Goal: Check status: Check status

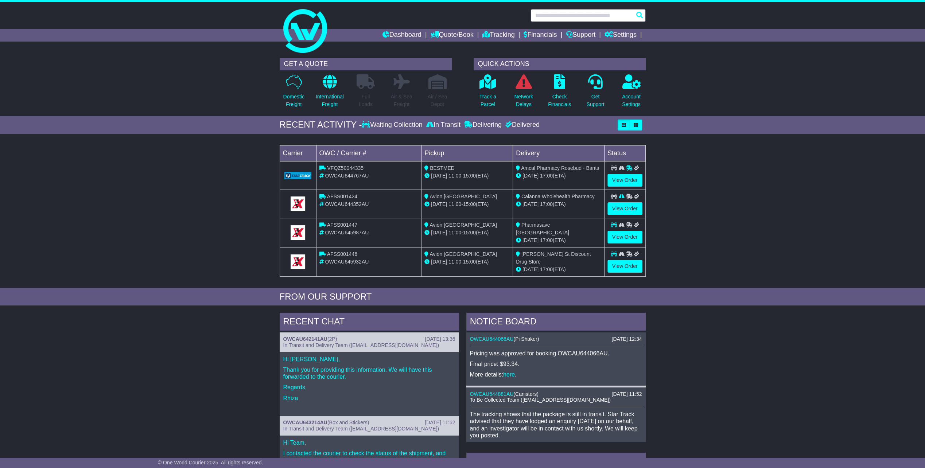
click at [538, 18] on input "text" at bounding box center [588, 15] width 115 height 13
click at [497, 42] on link at bounding box center [462, 31] width 373 height 58
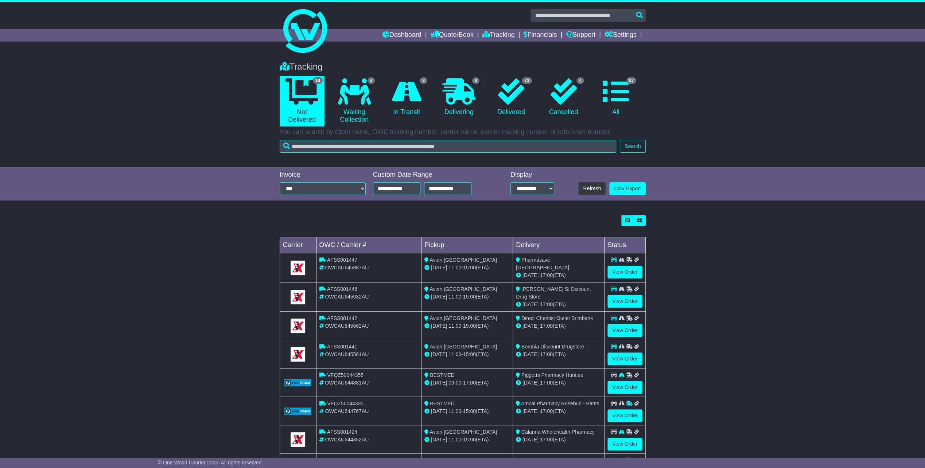
click at [446, 153] on div "Tracking 10 Not Delivered 4 Waiting Collection 3 In Transit 3 Delivering 73 4" at bounding box center [462, 105] width 373 height 102
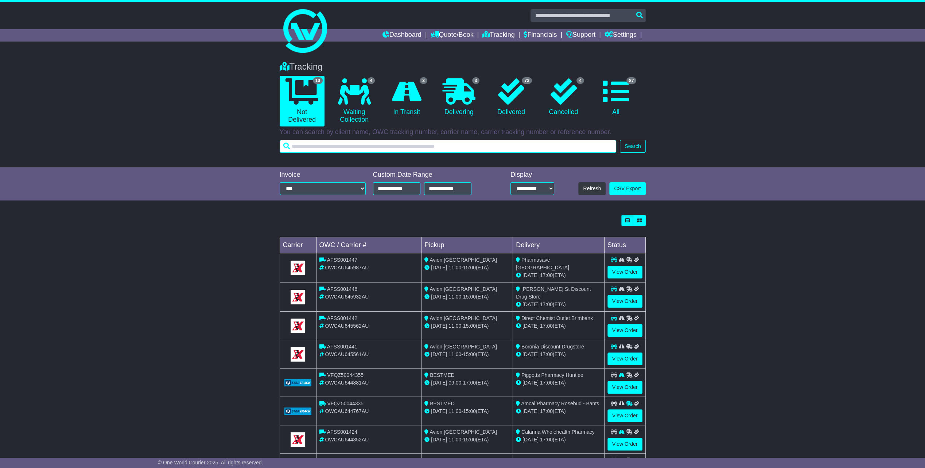
click at [451, 145] on input "text" at bounding box center [448, 146] width 337 height 13
type input "*****"
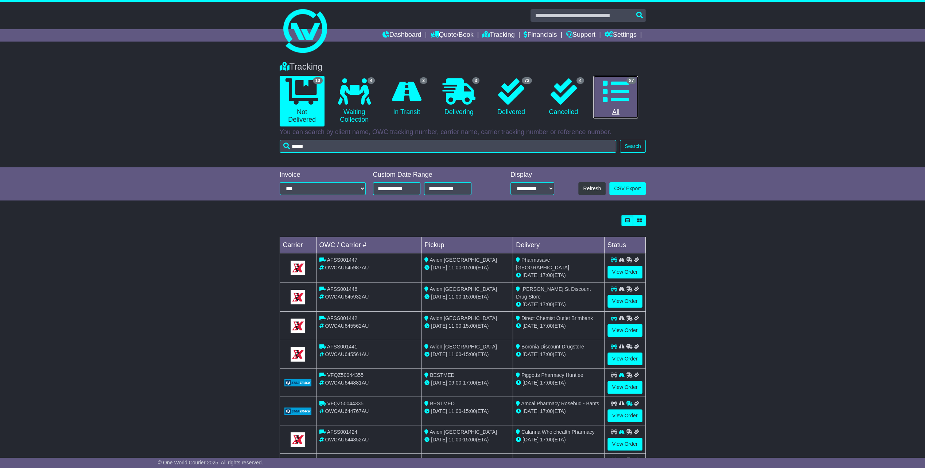
click at [624, 101] on icon at bounding box center [616, 91] width 26 height 26
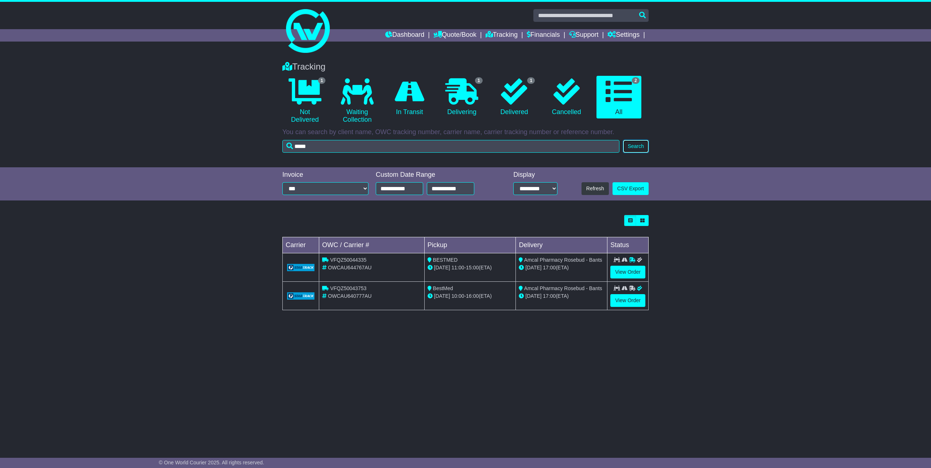
click at [630, 149] on button "Search" at bounding box center [636, 146] width 26 height 13
click at [615, 275] on link "View Order" at bounding box center [627, 272] width 35 height 13
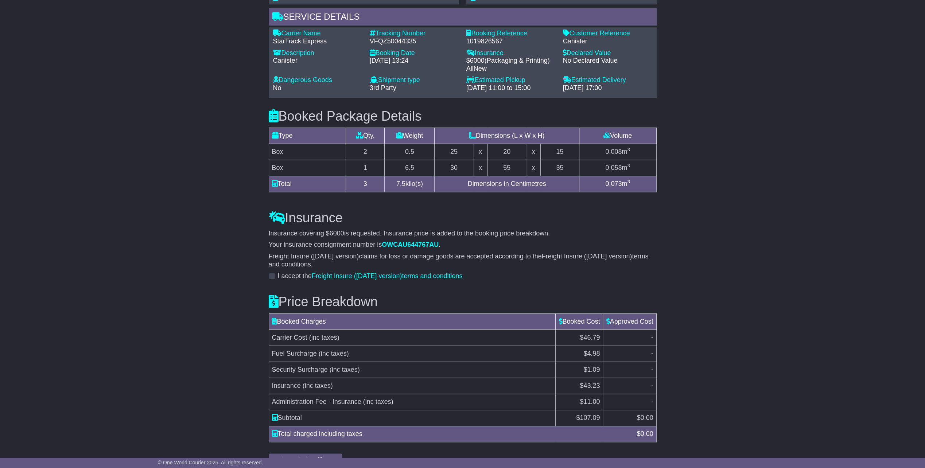
scroll to position [520, 0]
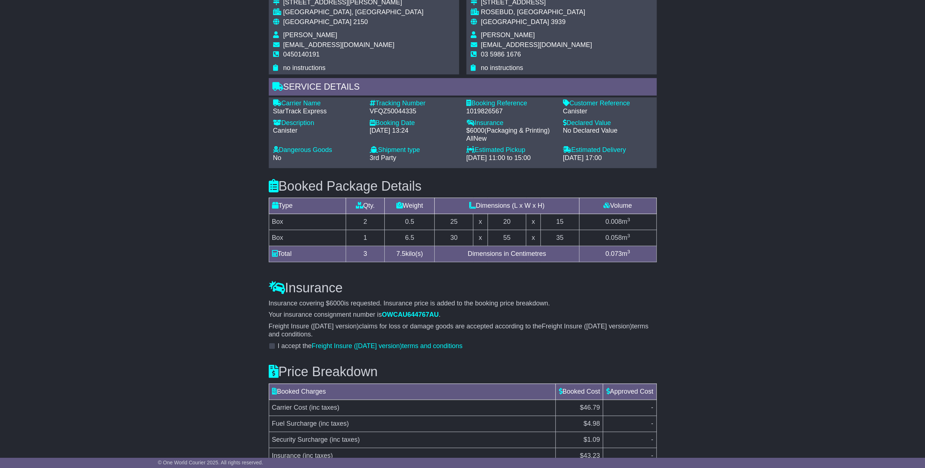
scroll to position [438, 0]
click at [678, 152] on div "Email Download Tracking Pricing Insurance" at bounding box center [462, 115] width 925 height 849
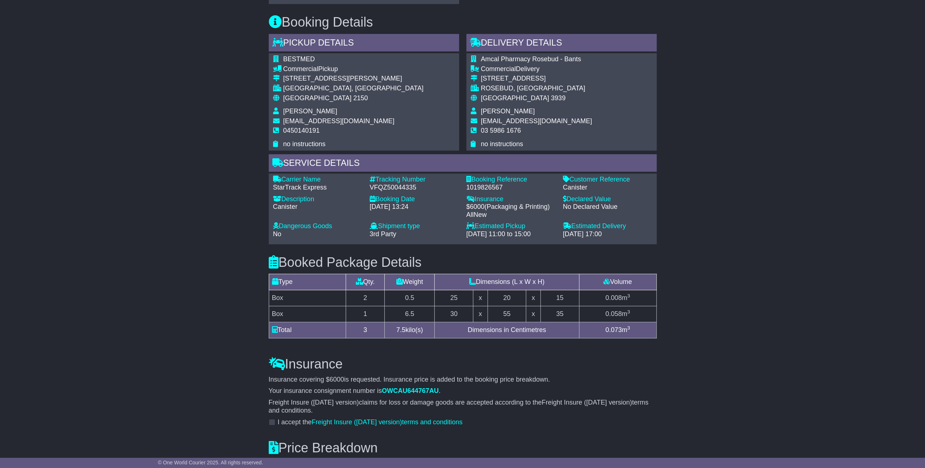
scroll to position [328, 0]
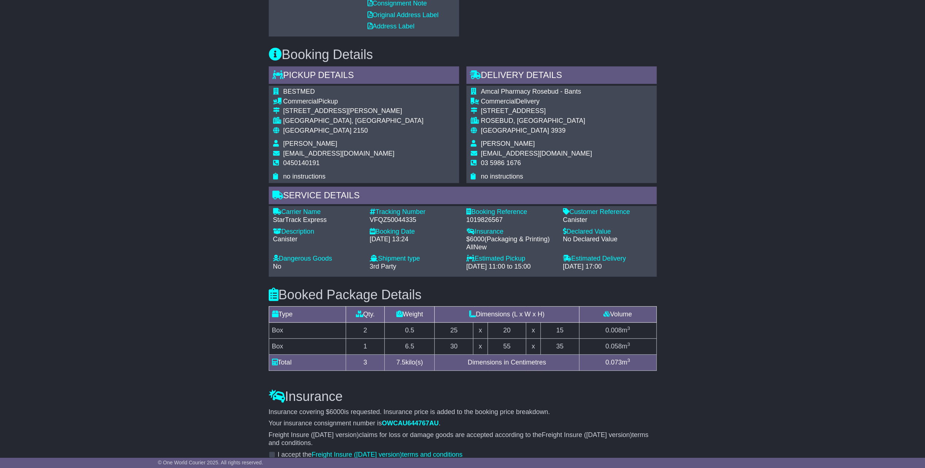
click at [714, 175] on div "Email Download Tracking Pricing Insurance" at bounding box center [462, 224] width 925 height 849
click at [724, 163] on div "Email Download Tracking Pricing Insurance" at bounding box center [462, 224] width 925 height 849
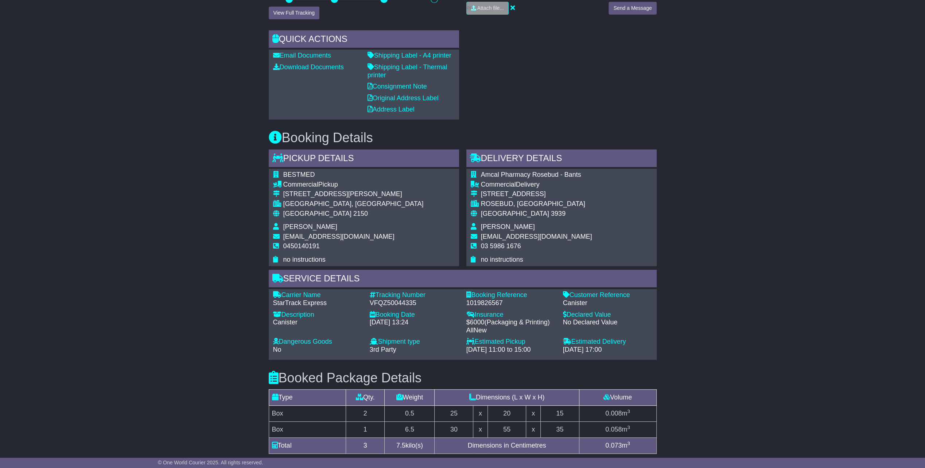
scroll to position [255, 0]
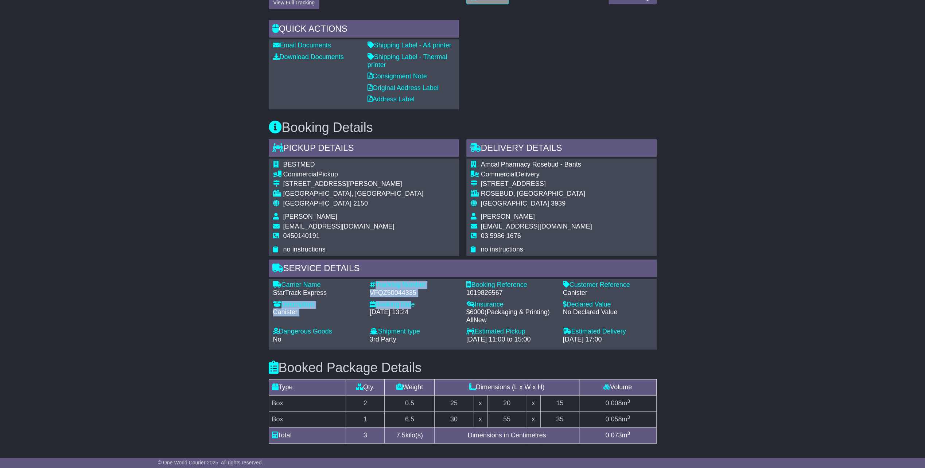
drag, startPoint x: 407, startPoint y: 298, endPoint x: 363, endPoint y: 297, distance: 43.4
click at [363, 297] on div "Carrier Name - StarTrack Express Description - Canister Tracking Number - VFQZ5…" at bounding box center [463, 314] width 387 height 66
click at [357, 296] on div "Carrier Name - StarTrack Express Description - Canister Tracking Number - VFQZ5…" at bounding box center [463, 314] width 387 height 66
drag, startPoint x: 415, startPoint y: 296, endPoint x: 372, endPoint y: 295, distance: 43.8
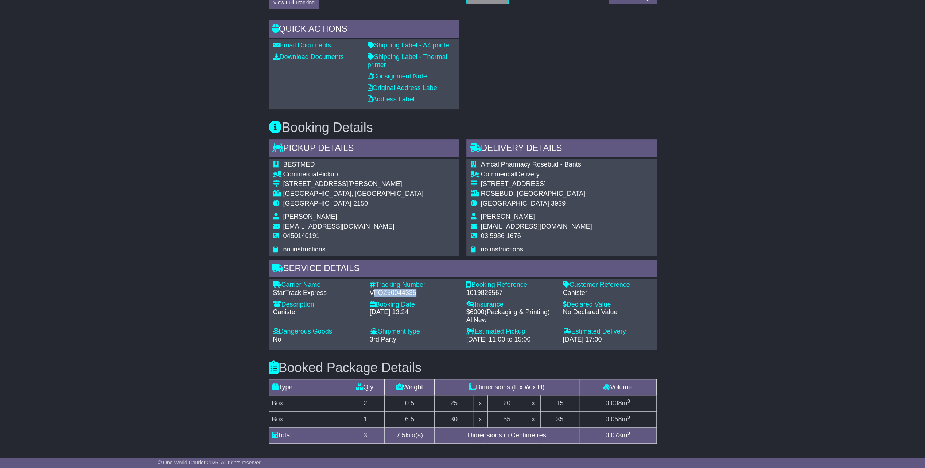
click at [372, 295] on div "Carrier Name - StarTrack Express Description - Canister Tracking Number - VFQZ5…" at bounding box center [463, 314] width 387 height 66
copy div "FQZ50044335"
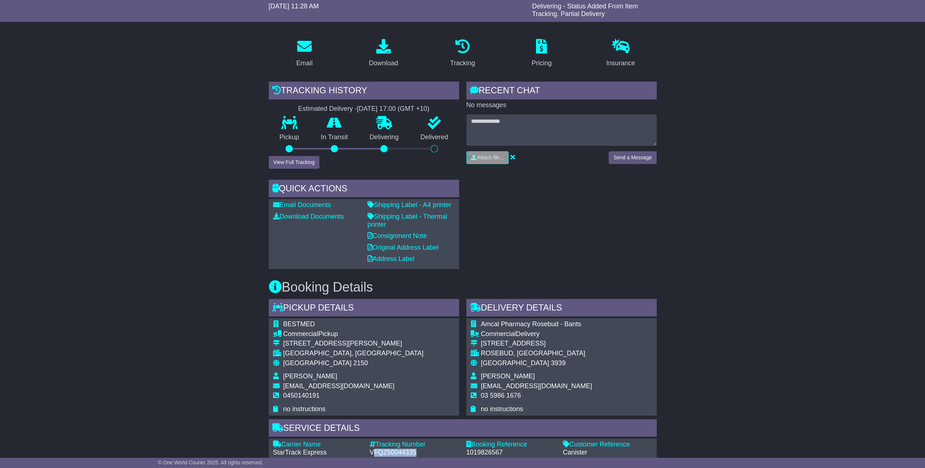
scroll to position [82, 0]
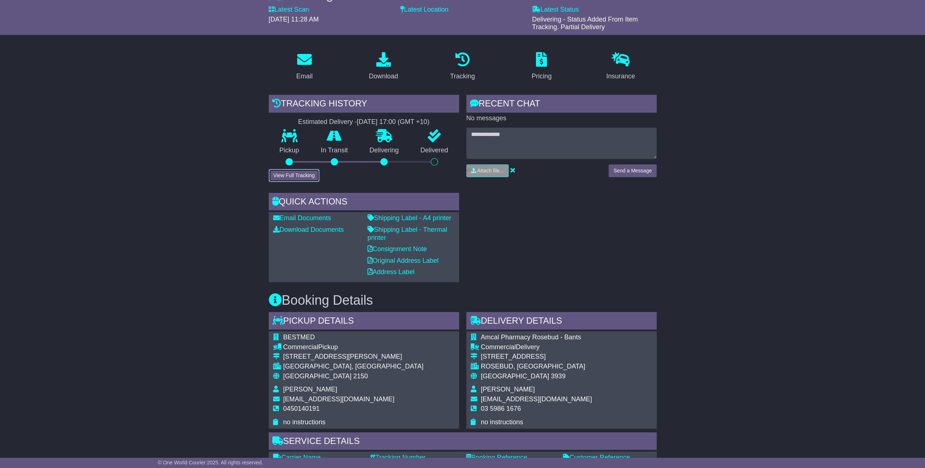
click at [313, 178] on button "View Full Tracking" at bounding box center [294, 175] width 51 height 13
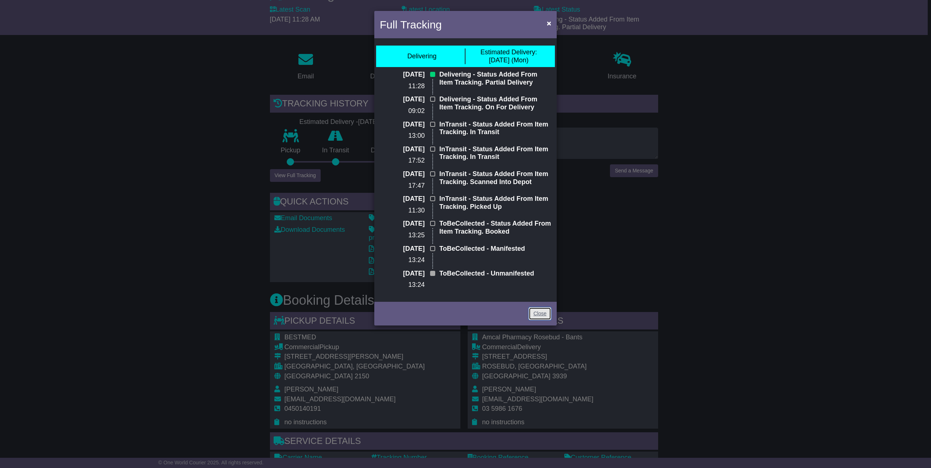
click at [534, 311] on link "Close" at bounding box center [539, 313] width 23 height 13
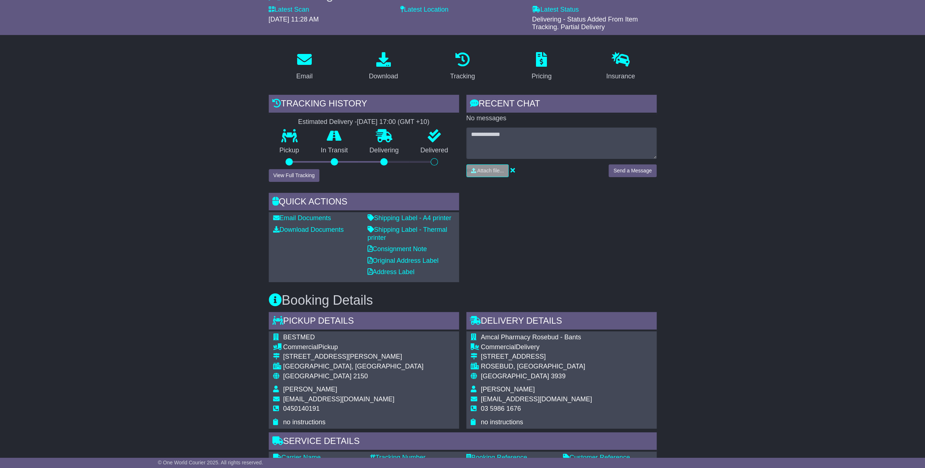
click at [690, 253] on div "Email Download Tracking Pricing Insurance" at bounding box center [462, 470] width 925 height 849
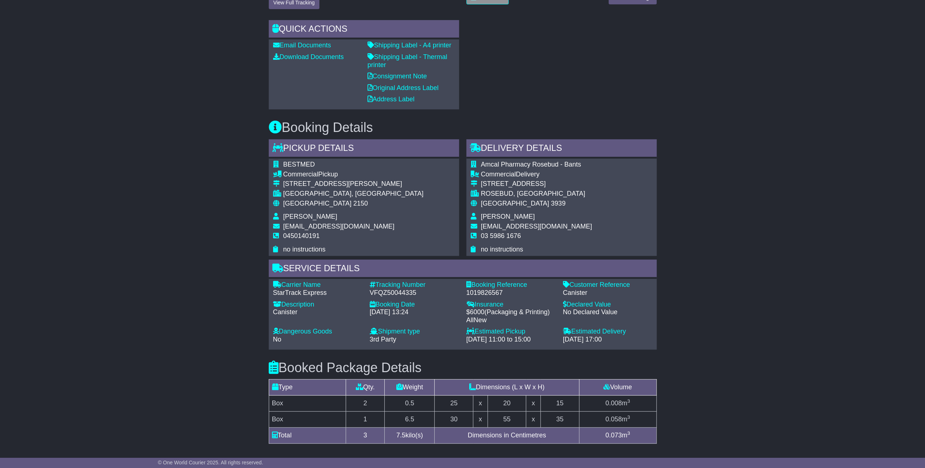
scroll to position [228, 0]
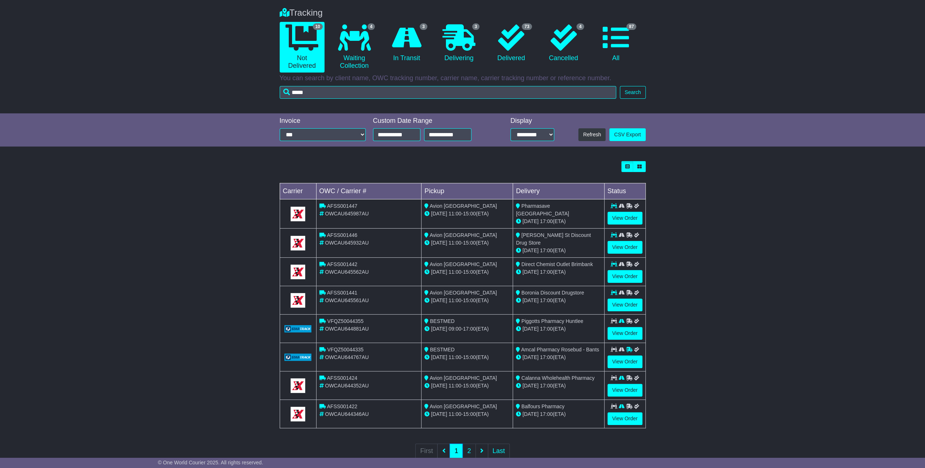
scroll to position [67, 0]
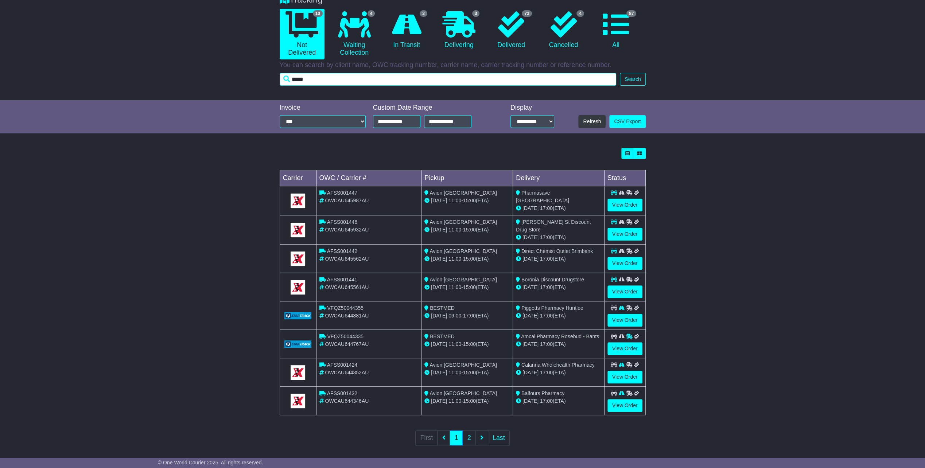
click at [386, 85] on input "*****" at bounding box center [448, 79] width 337 height 13
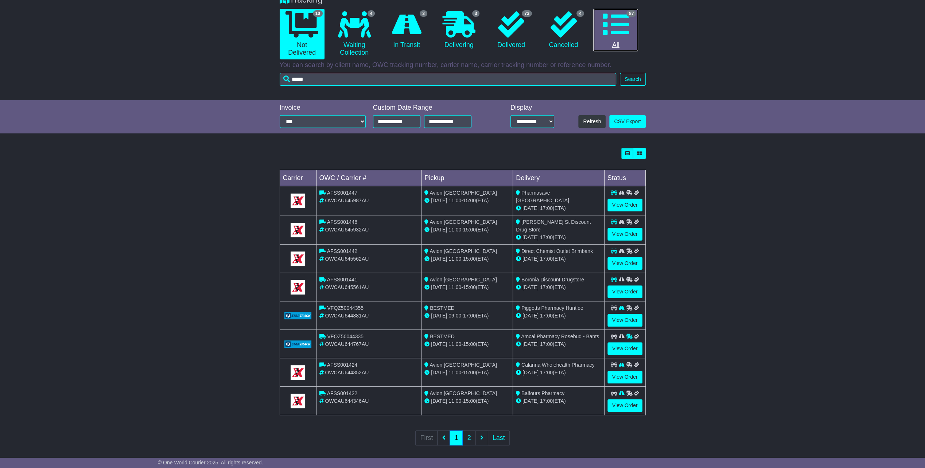
click at [626, 46] on link "87 All" at bounding box center [615, 30] width 45 height 43
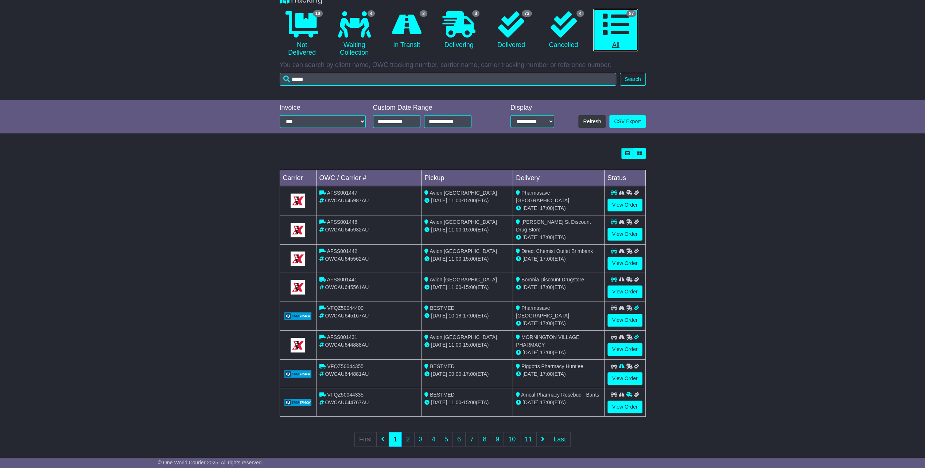
scroll to position [0, 0]
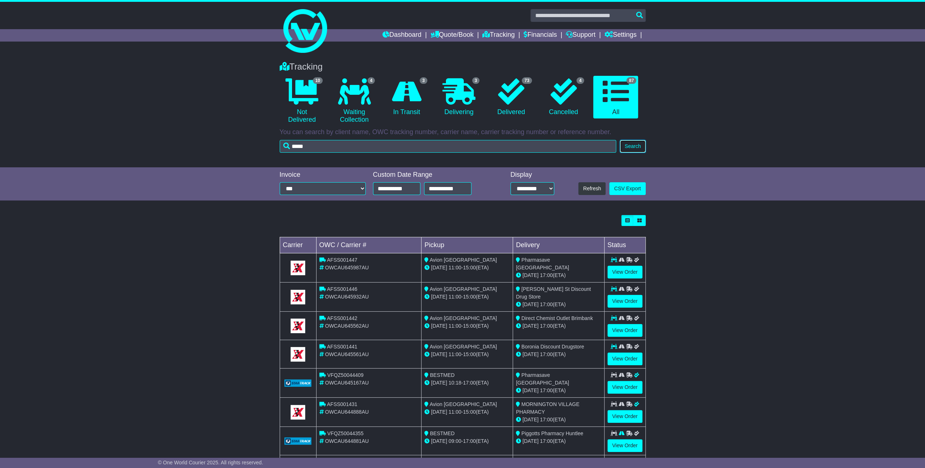
click at [627, 148] on button "Search" at bounding box center [633, 146] width 26 height 13
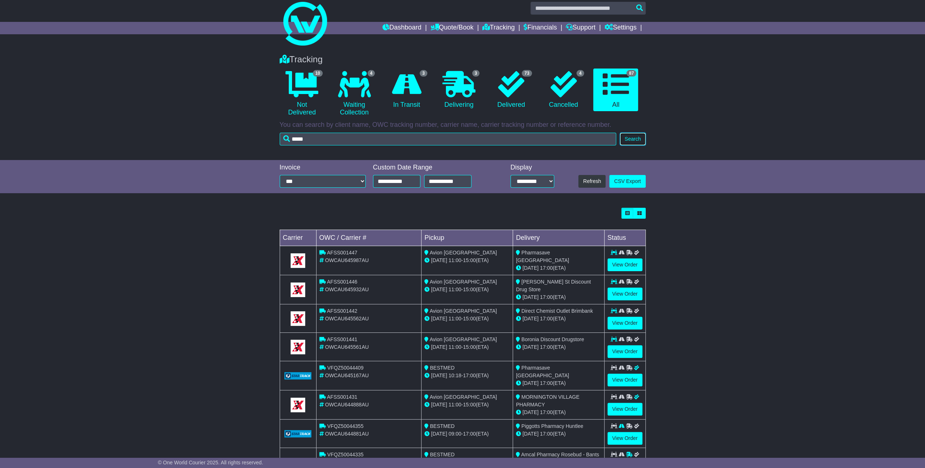
scroll to position [68, 0]
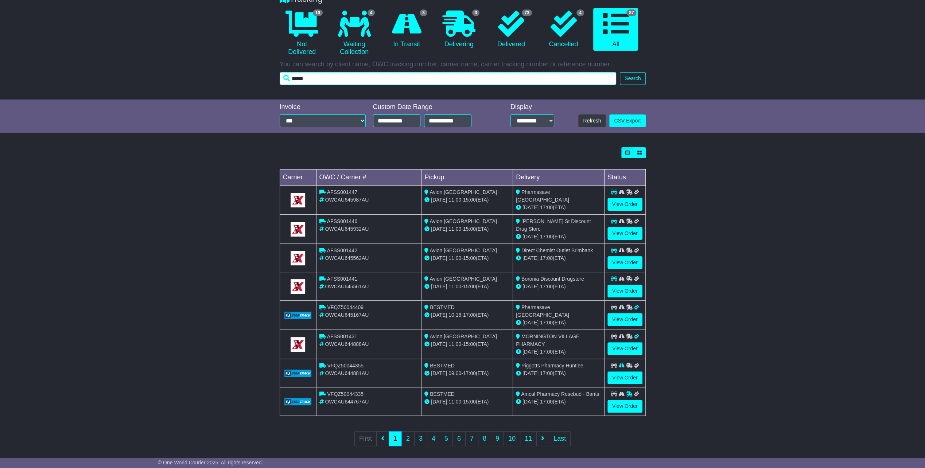
click at [475, 78] on input "*****" at bounding box center [448, 78] width 337 height 13
paste input "******"
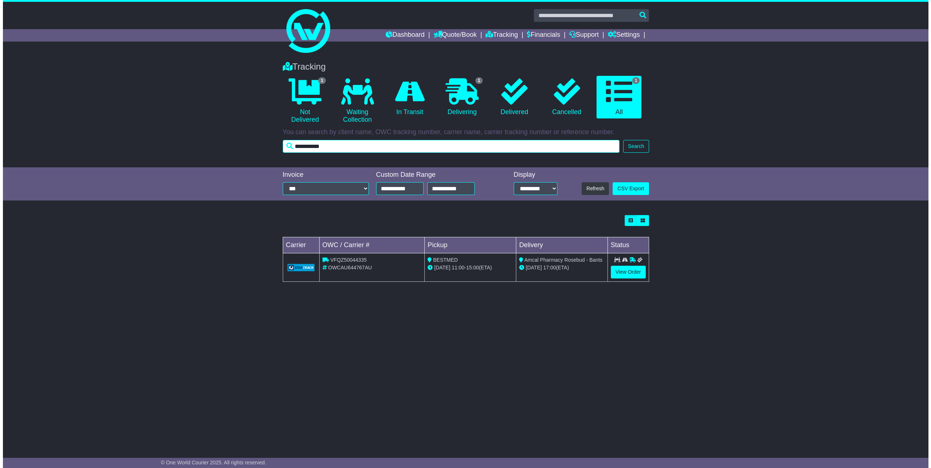
scroll to position [0, 0]
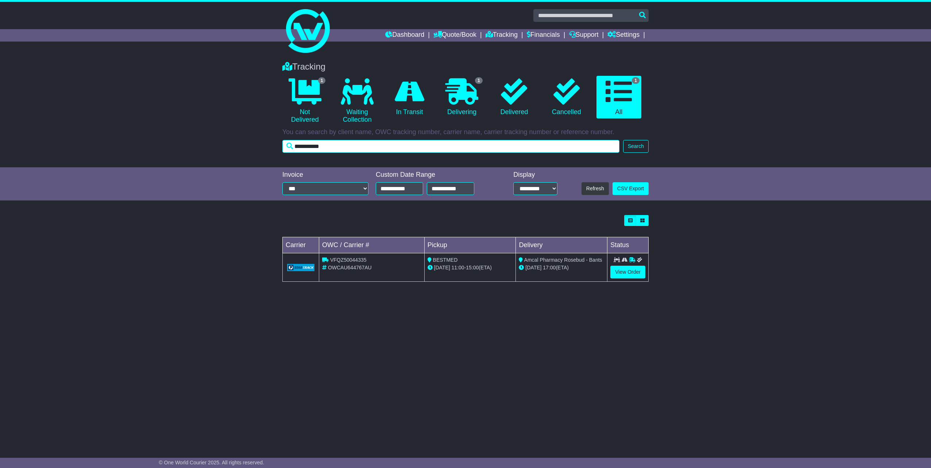
click at [296, 149] on input "**********" at bounding box center [450, 146] width 337 height 13
type input "**********"
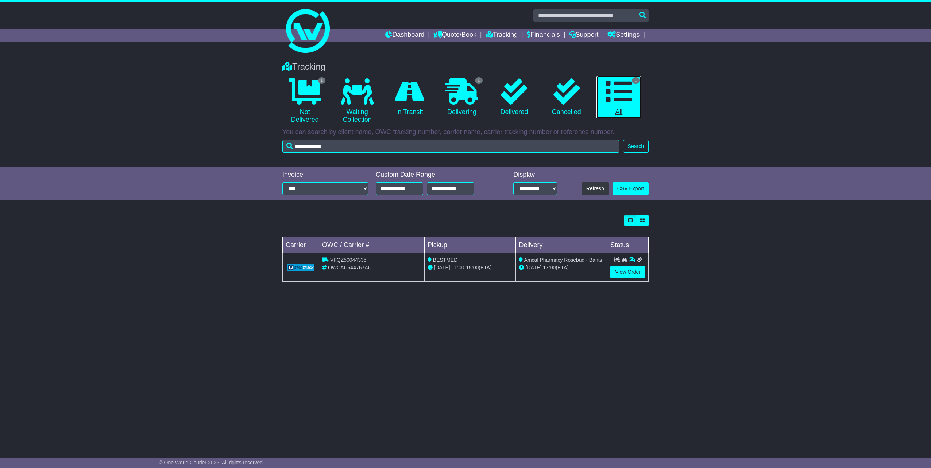
click at [616, 102] on icon at bounding box center [618, 91] width 26 height 26
click at [628, 147] on button "Search" at bounding box center [636, 146] width 26 height 13
click at [622, 278] on td "View Order" at bounding box center [627, 267] width 41 height 28
click at [623, 274] on link "View Order" at bounding box center [627, 272] width 35 height 13
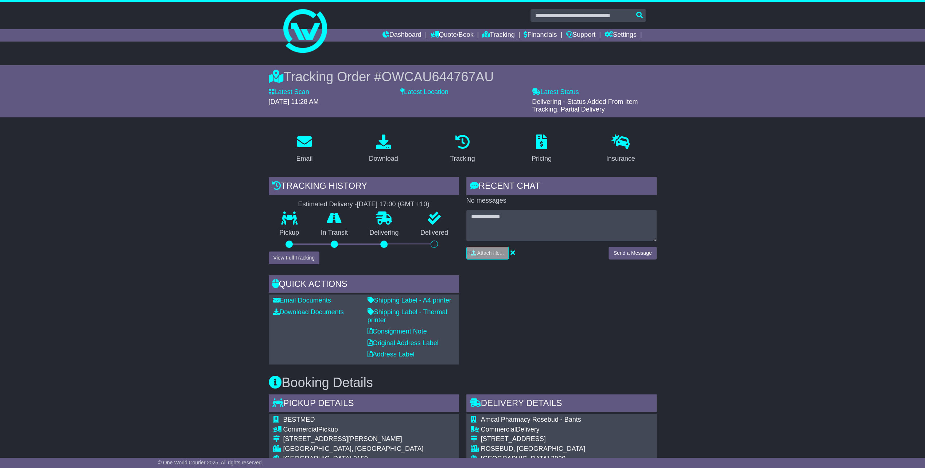
click at [605, 281] on div "RECENT CHAT Loading... No messages Attach file..." at bounding box center [562, 270] width 198 height 187
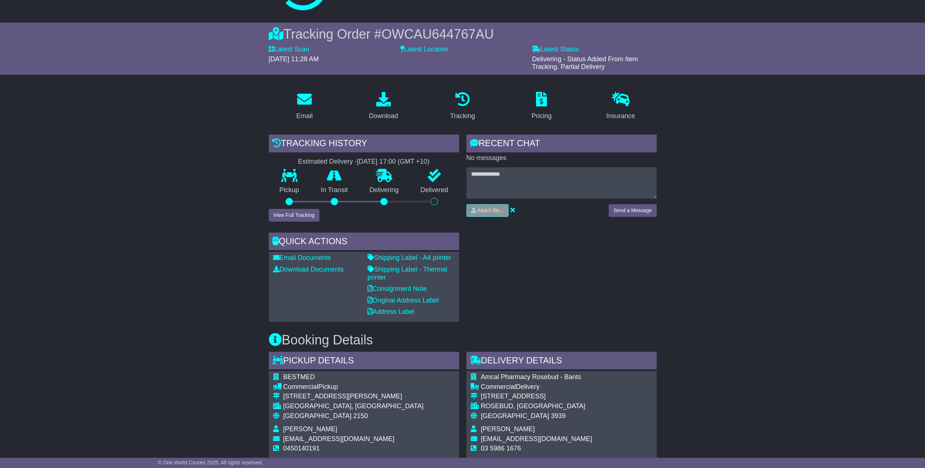
scroll to position [73, 0]
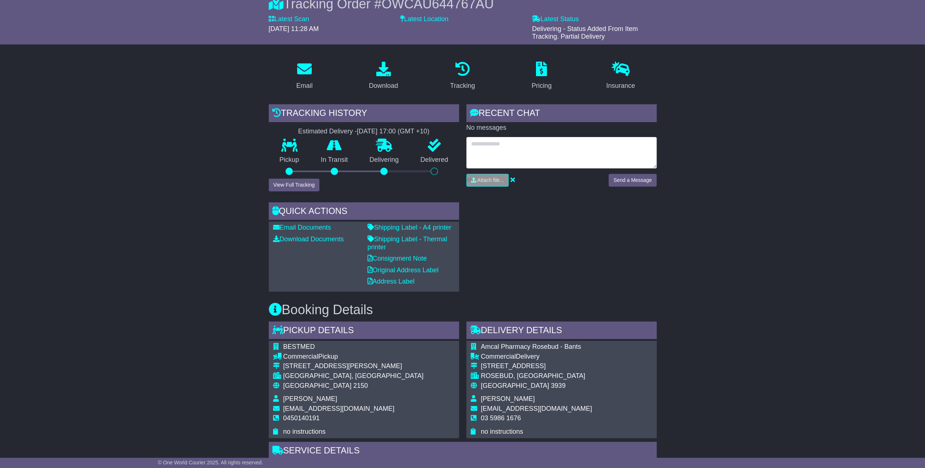
click at [546, 164] on textarea at bounding box center [561, 152] width 190 height 31
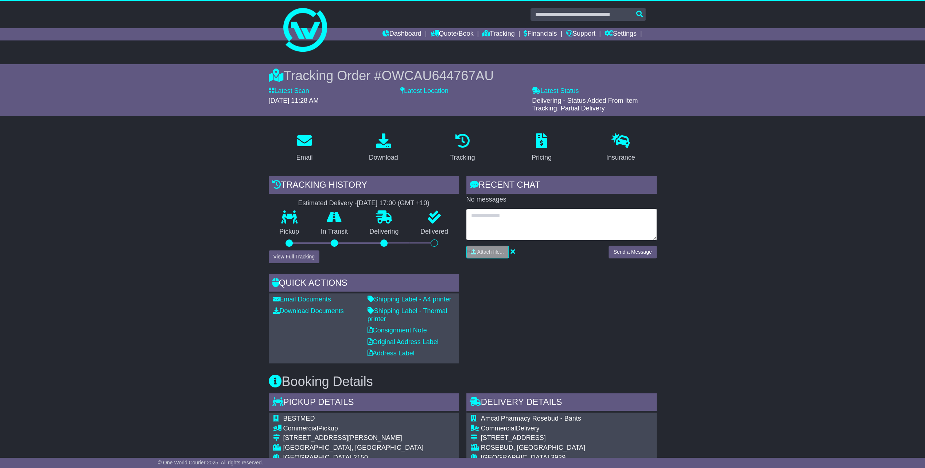
scroll to position [0, 0]
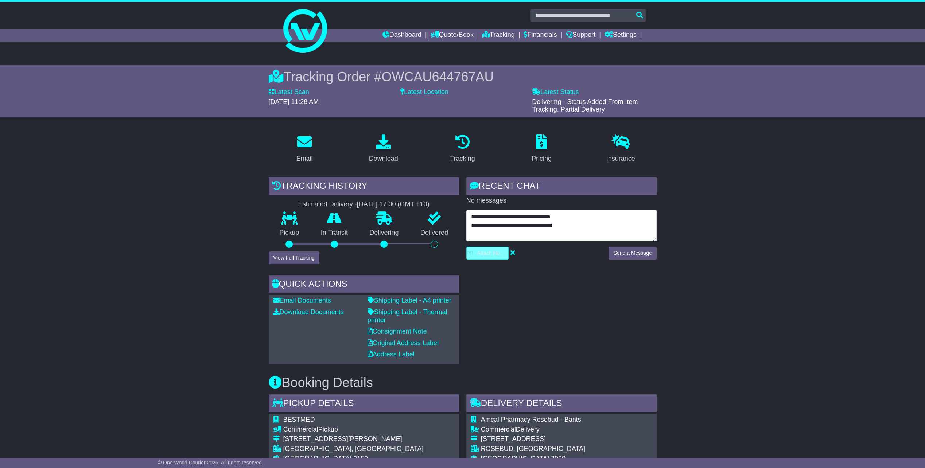
type textarea "**********"
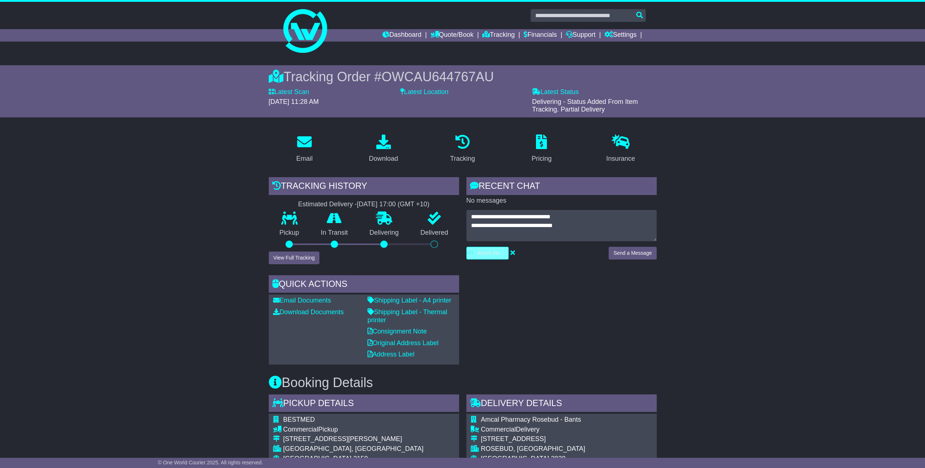
click at [494, 255] on input "file" at bounding box center [453, 253] width 111 height 12
click at [639, 265] on div "**********" at bounding box center [562, 270] width 198 height 187
click at [633, 263] on div "Send a Message" at bounding box center [632, 256] width 55 height 18
click at [620, 258] on button "Send a Message" at bounding box center [633, 253] width 48 height 13
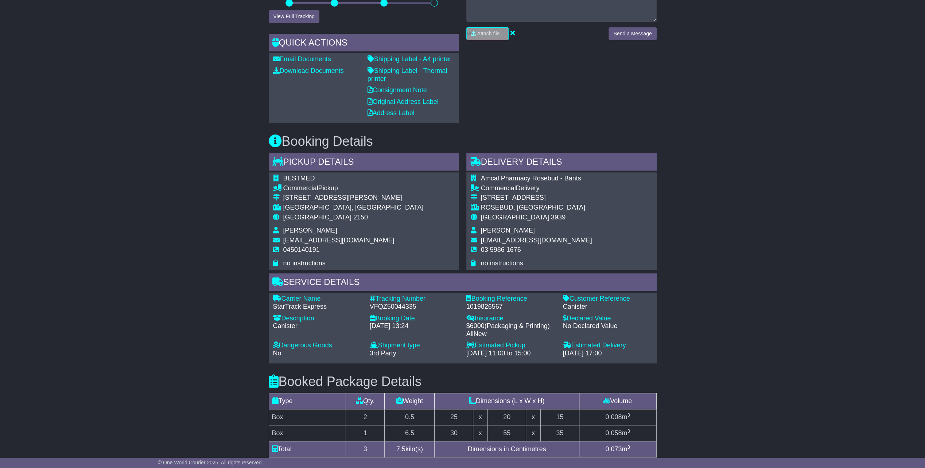
scroll to position [255, 0]
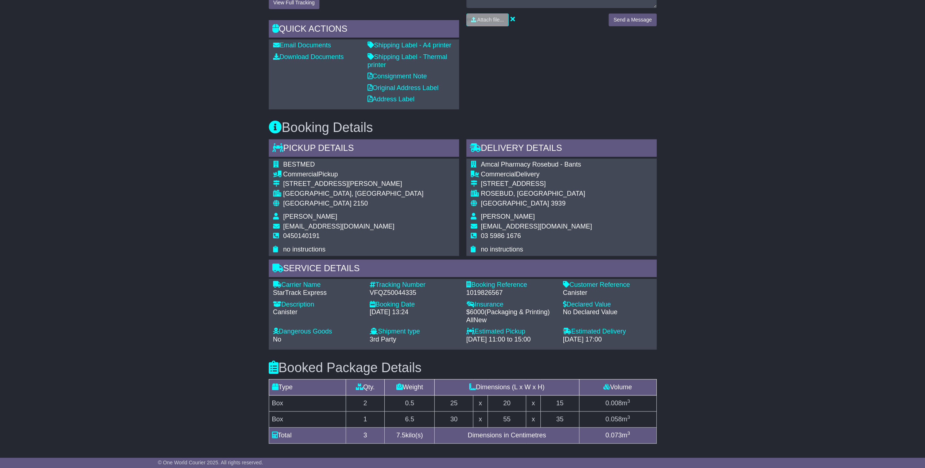
click at [721, 259] on div "Email Download Tracking Pricing Insurance" at bounding box center [462, 297] width 925 height 849
click at [702, 146] on div "Email Download Tracking Pricing Insurance" at bounding box center [462, 297] width 925 height 849
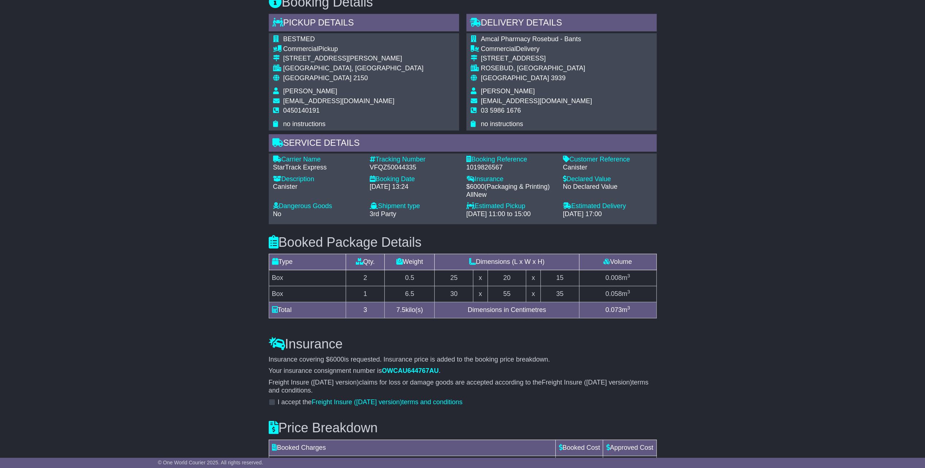
scroll to position [328, 0]
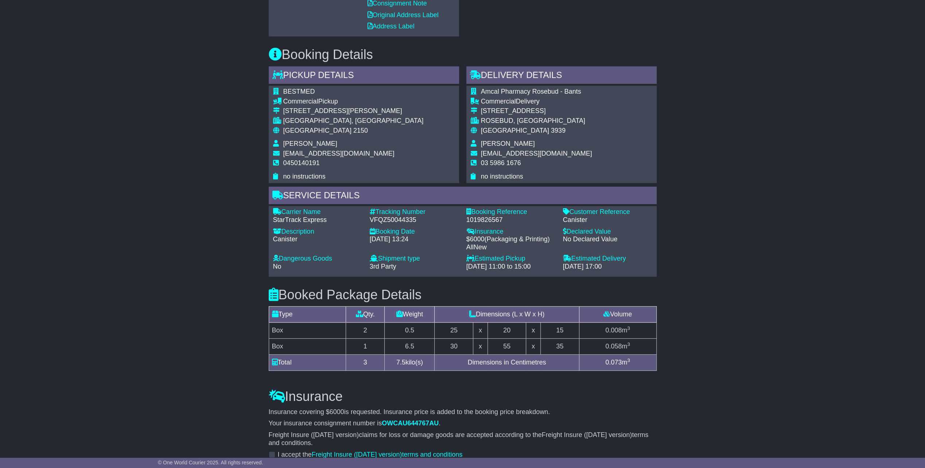
click at [697, 237] on div "Email Download Tracking Pricing Insurance" at bounding box center [462, 224] width 925 height 849
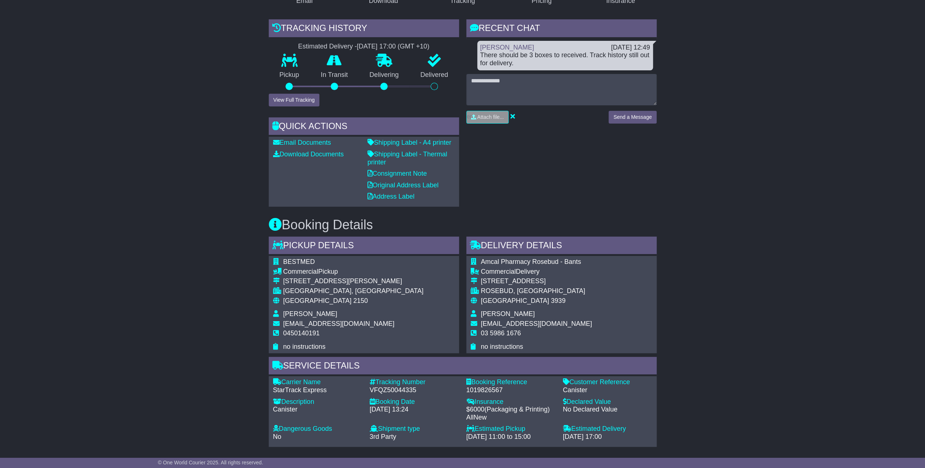
scroll to position [146, 0]
